Goal: Transaction & Acquisition: Download file/media

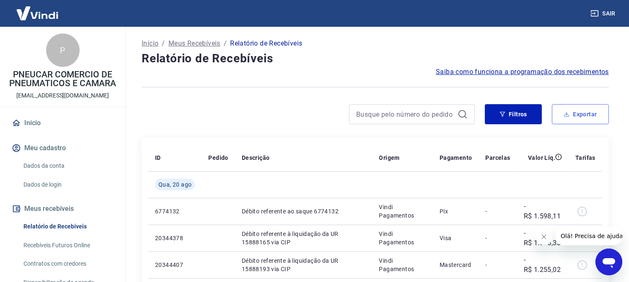
click at [576, 111] on button "Exportar" at bounding box center [580, 114] width 57 height 20
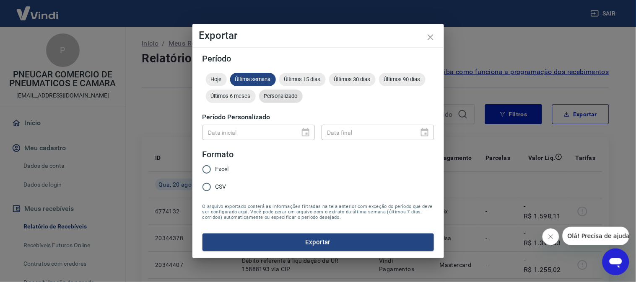
click at [282, 99] on span "Personalizado" at bounding box center [281, 96] width 44 height 6
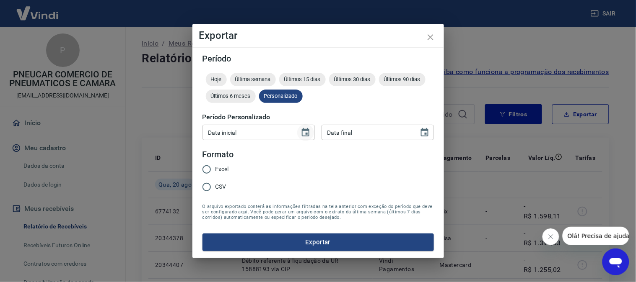
click at [305, 133] on icon "Choose date" at bounding box center [305, 133] width 10 height 10
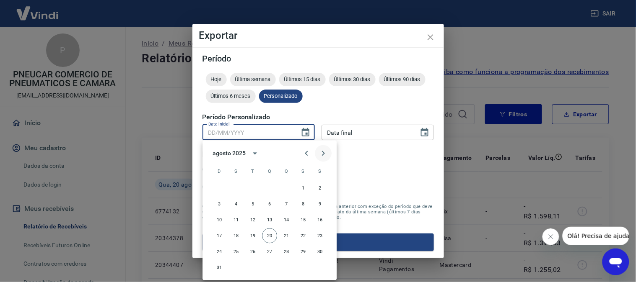
click at [322, 151] on icon "Next month" at bounding box center [323, 154] width 10 height 10
click at [305, 152] on icon "Previous month" at bounding box center [306, 154] width 10 height 10
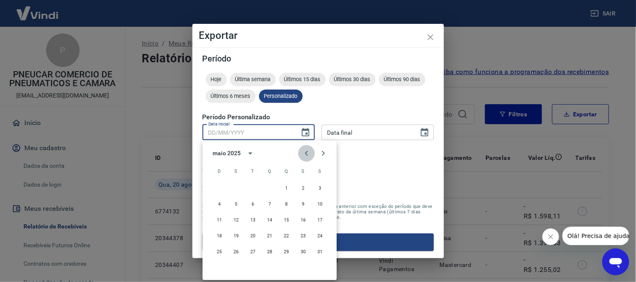
click at [305, 152] on icon "Previous month" at bounding box center [306, 154] width 10 height 10
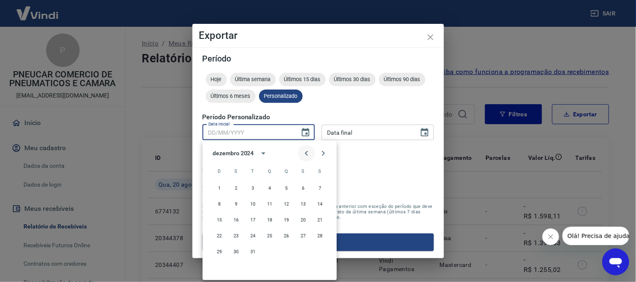
click at [305, 152] on icon "Previous month" at bounding box center [306, 154] width 10 height 10
click at [321, 155] on icon "Next month" at bounding box center [323, 154] width 10 height 10
click at [233, 249] on button "28" at bounding box center [235, 252] width 15 height 15
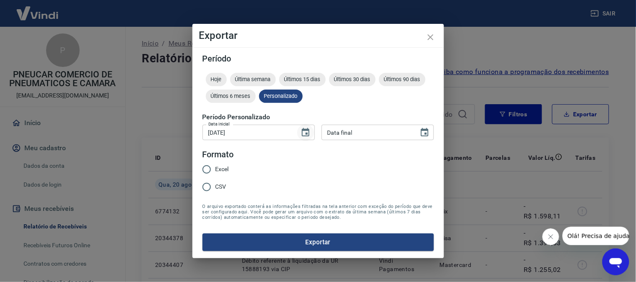
click at [303, 135] on icon "Choose date, selected date is 28 de out de 2024" at bounding box center [305, 133] width 10 height 10
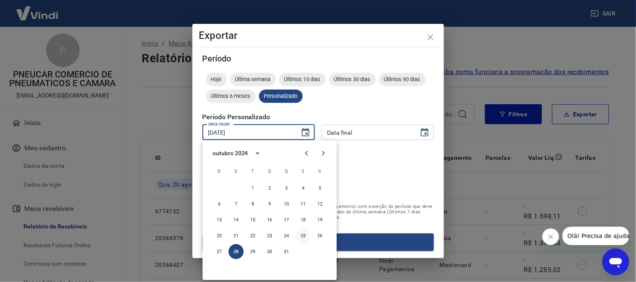
click at [302, 235] on button "25" at bounding box center [302, 236] width 15 height 15
type input "25/10/2024"
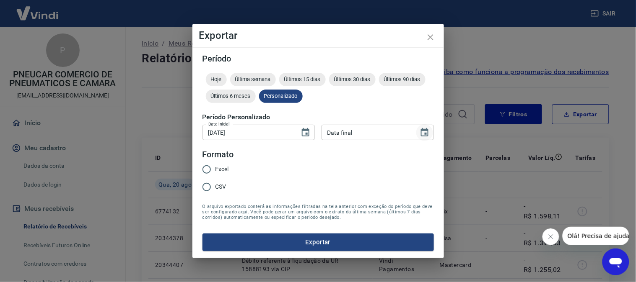
click at [422, 132] on icon "Choose date" at bounding box center [424, 133] width 10 height 10
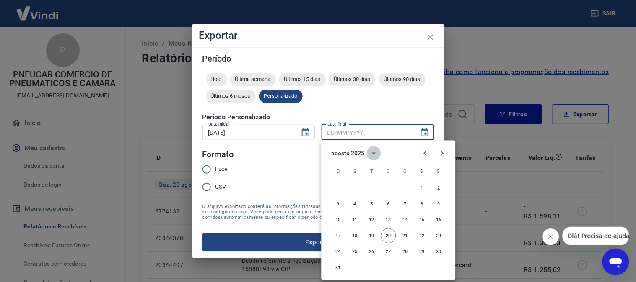
click at [370, 153] on icon "calendar view is open, switch to year view" at bounding box center [374, 154] width 10 height 10
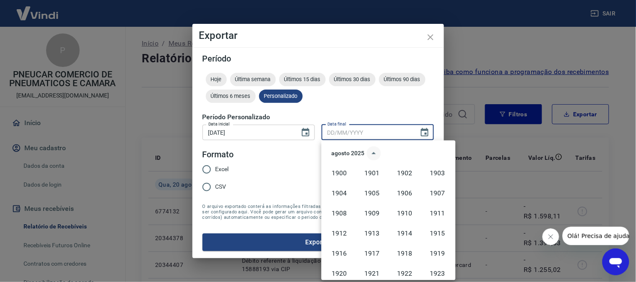
scroll to position [574, 0]
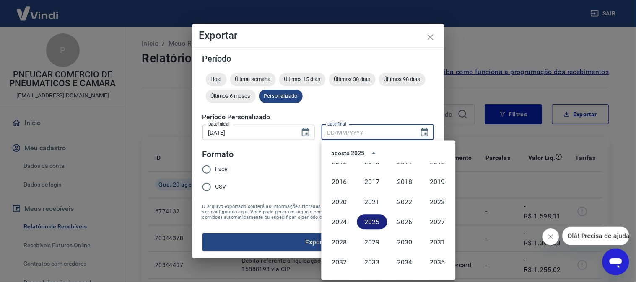
click at [367, 221] on button "2025" at bounding box center [372, 222] width 30 height 15
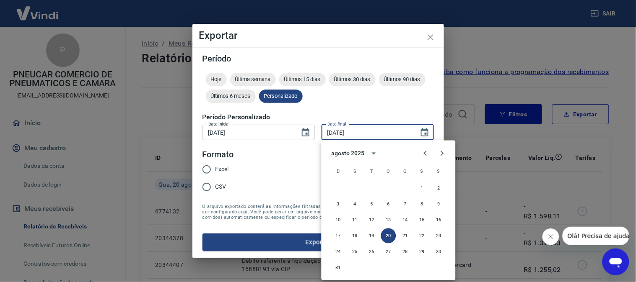
click at [343, 150] on div "agosto 2025" at bounding box center [347, 153] width 33 height 9
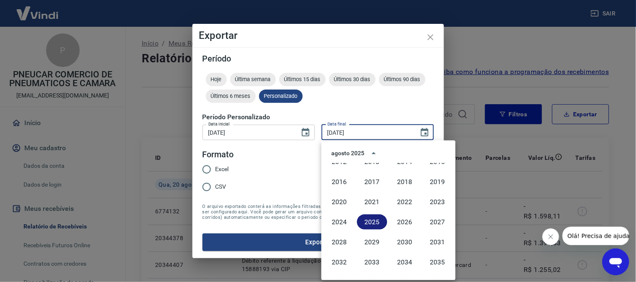
click at [371, 222] on button "2025" at bounding box center [372, 222] width 30 height 15
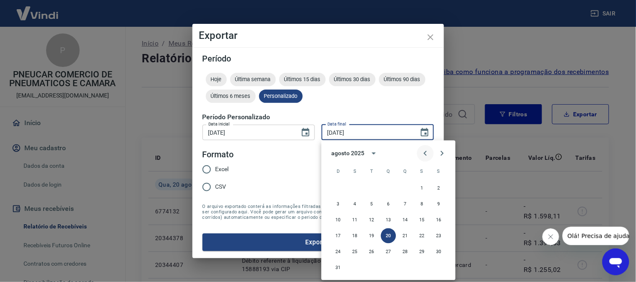
click at [421, 150] on icon "Previous month" at bounding box center [425, 154] width 10 height 10
click at [424, 150] on icon "Previous month" at bounding box center [425, 154] width 10 height 10
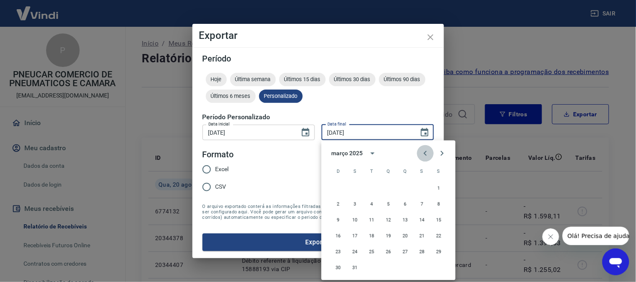
click at [424, 150] on icon "Previous month" at bounding box center [425, 154] width 10 height 10
click at [351, 202] on button "4" at bounding box center [354, 204] width 15 height 15
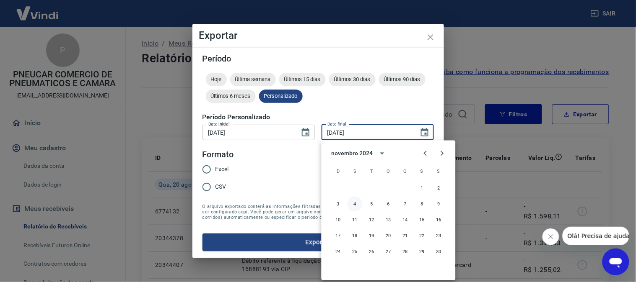
type input "04/11/2024"
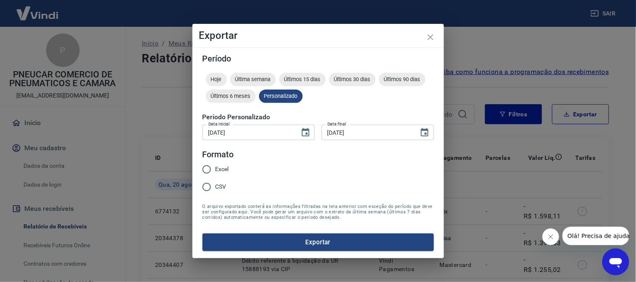
click at [204, 187] on input "CSV" at bounding box center [207, 187] width 18 height 18
radio input "true"
click at [290, 241] on button "Exportar" at bounding box center [317, 243] width 231 height 18
